Goal: Navigation & Orientation: Understand site structure

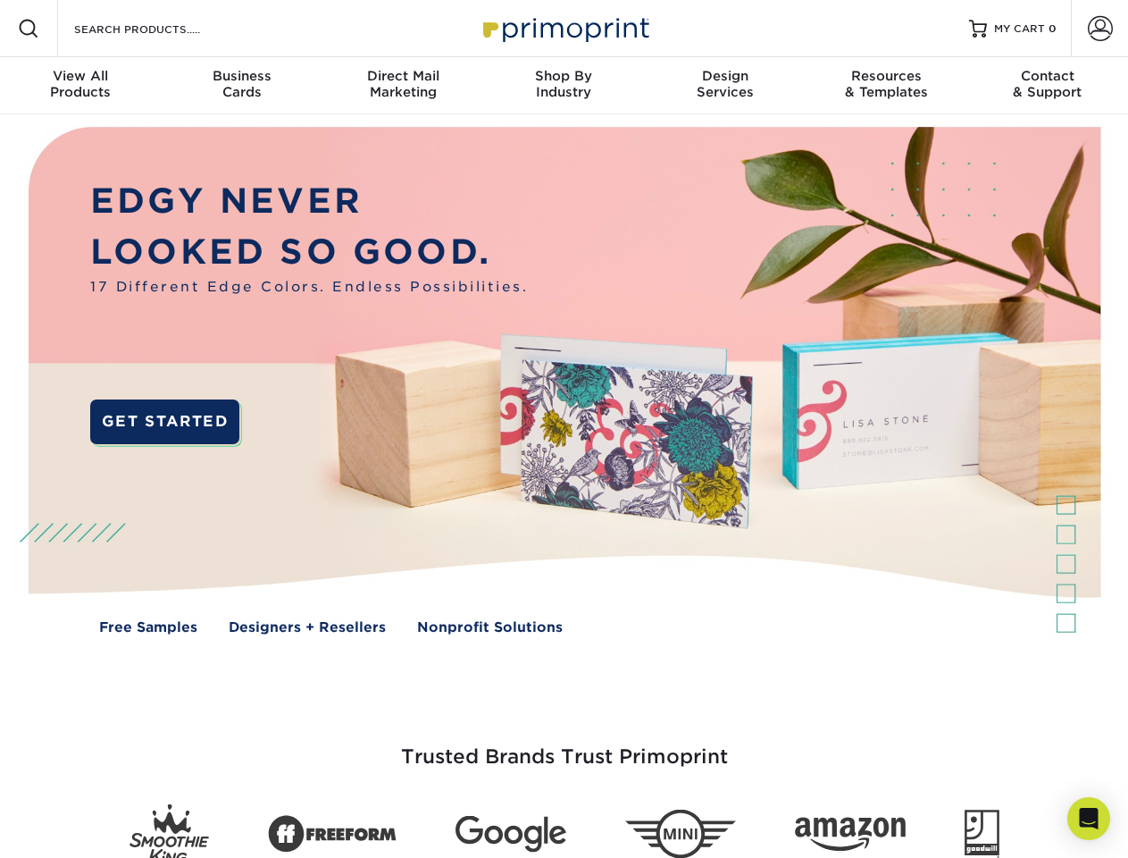
click at [564, 429] on img at bounding box center [563, 393] width 1117 height 558
click at [29, 29] on span at bounding box center [28, 28] width 21 height 21
click at [1100, 29] on span at bounding box center [1100, 28] width 25 height 25
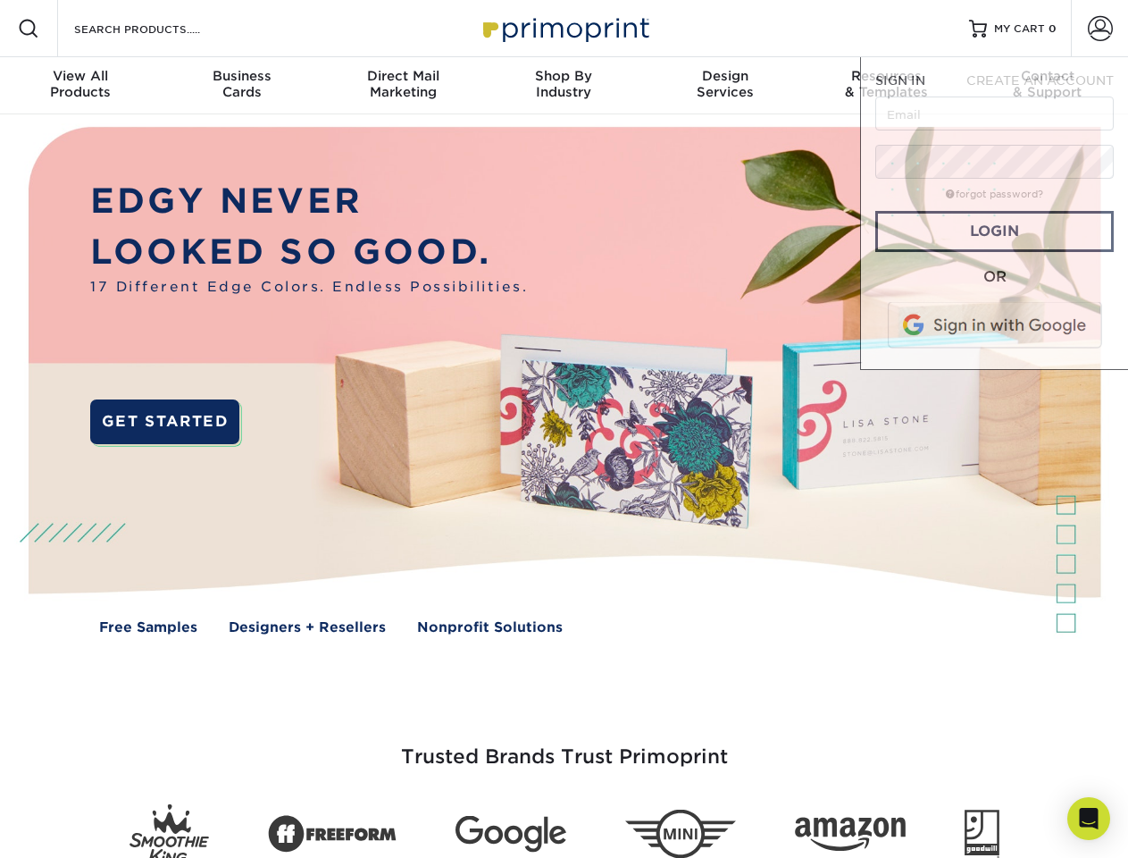
click at [80, 86] on div "View All Products" at bounding box center [80, 84] width 161 height 32
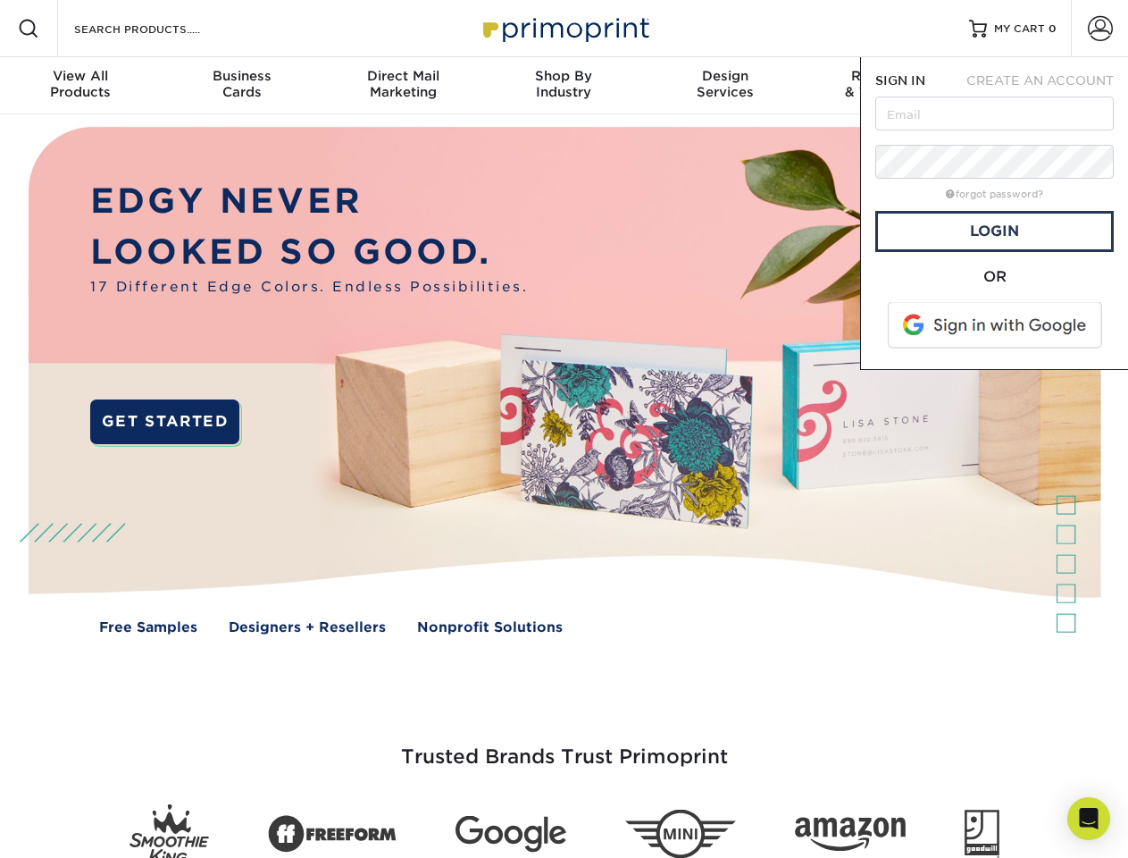
click at [241, 86] on div "Business Cards" at bounding box center [241, 84] width 161 height 32
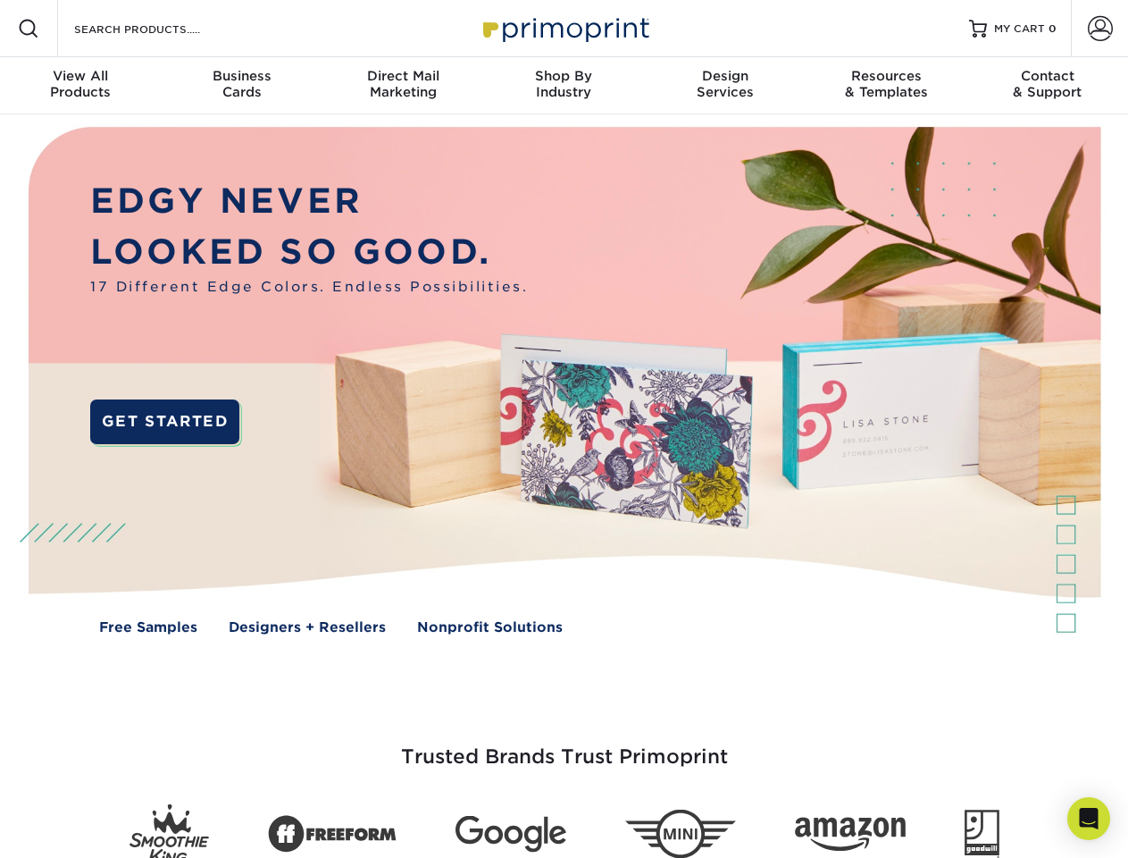
click at [403, 86] on div "Direct Mail Marketing" at bounding box center [403, 84] width 161 height 32
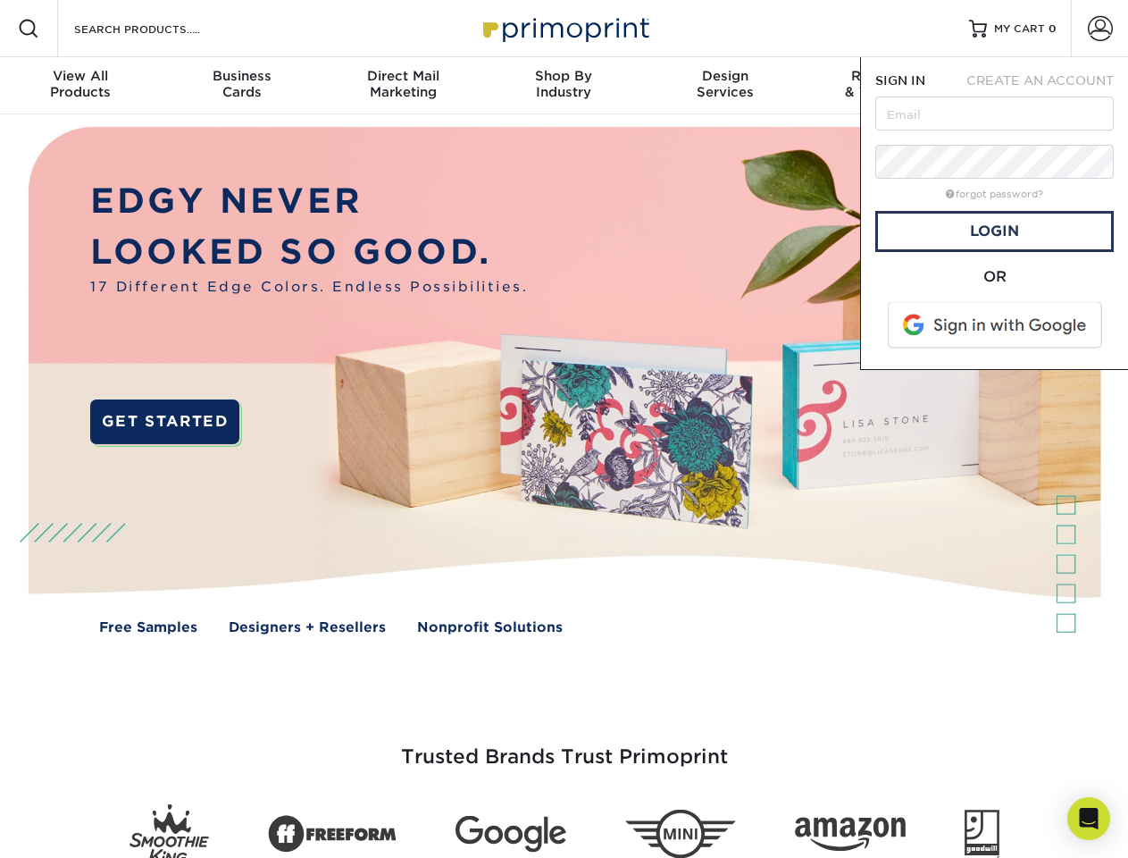
click at [564, 86] on div "Shop By Industry" at bounding box center [563, 84] width 161 height 32
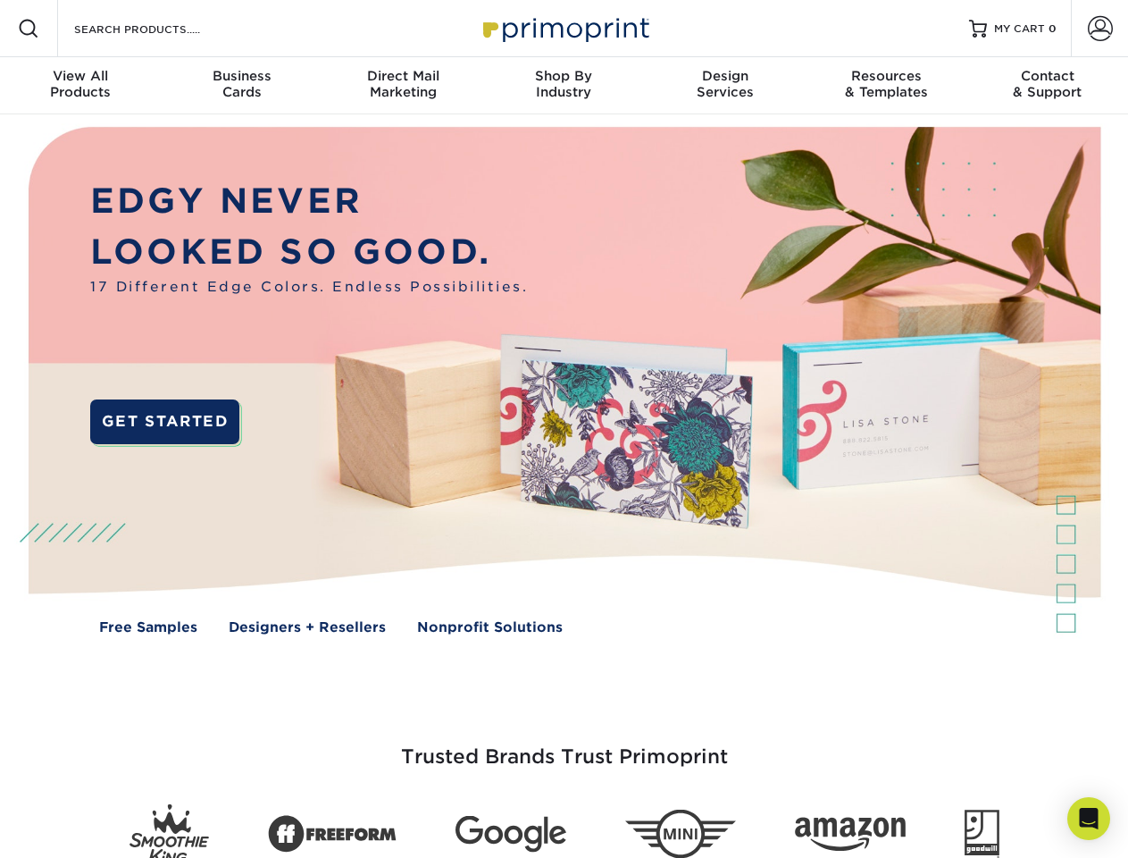
click at [725, 86] on div "Design Services" at bounding box center [725, 84] width 161 height 32
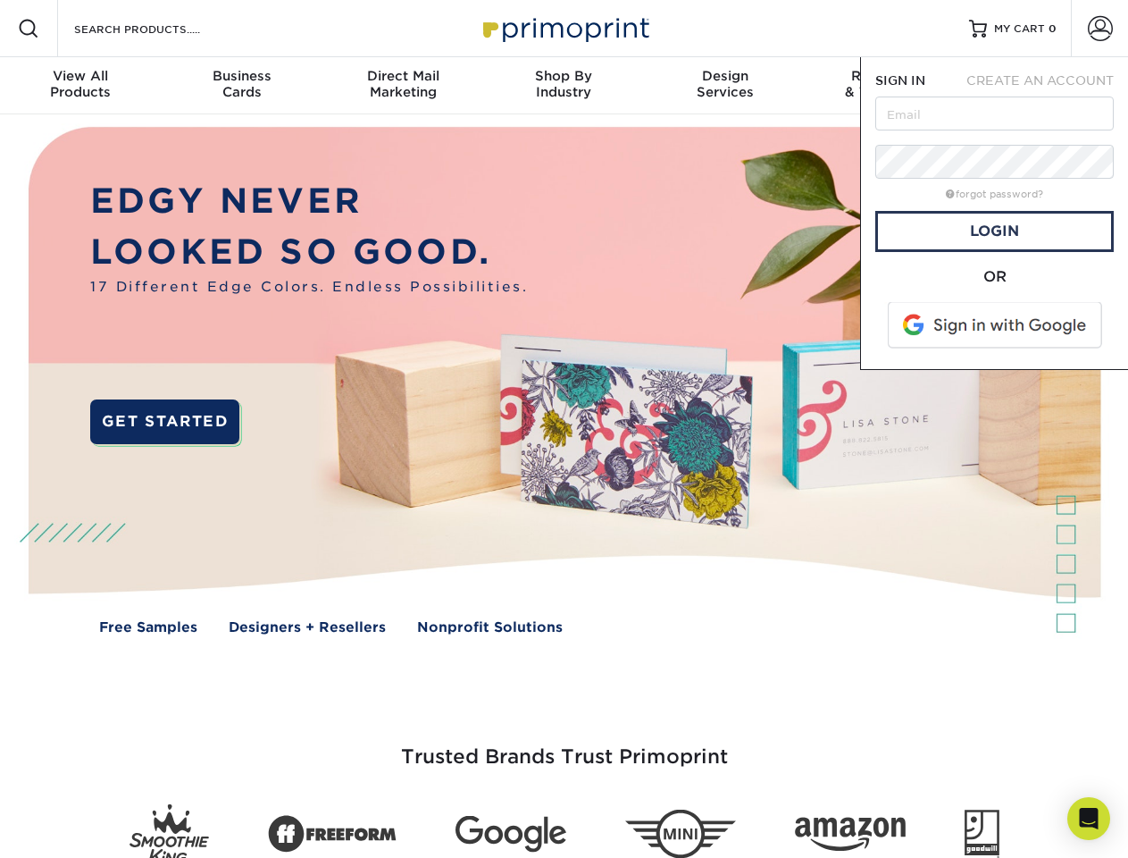
click at [886, 86] on span "SIGN IN" at bounding box center [900, 80] width 50 height 14
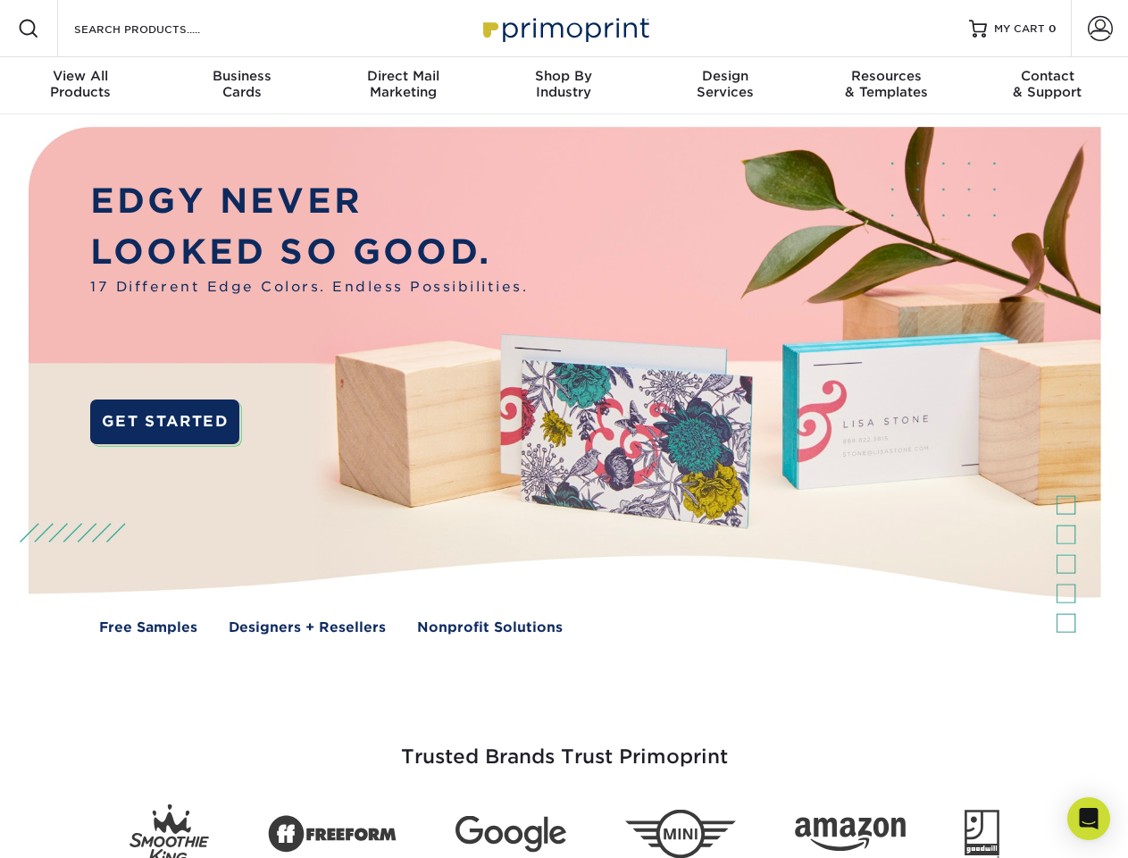
click at [1048, 86] on div "Contact & Support" at bounding box center [1048, 84] width 161 height 32
